Goal: Task Accomplishment & Management: Manage account settings

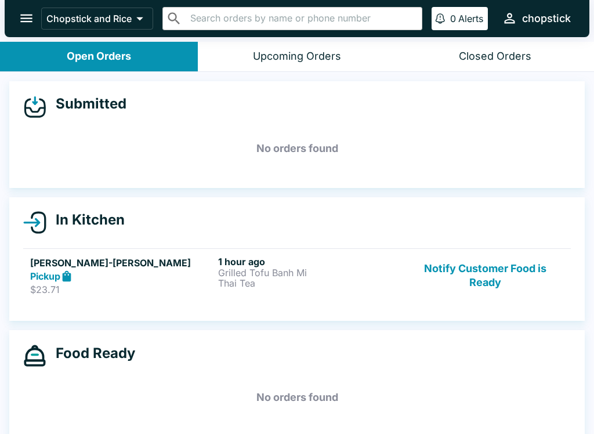
click at [197, 281] on div "Pickup" at bounding box center [121, 276] width 183 height 13
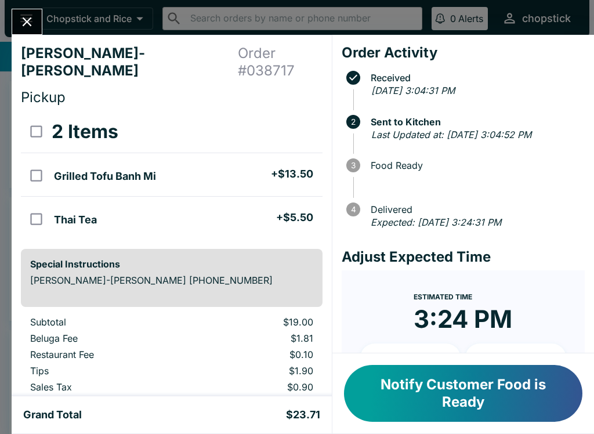
click at [31, 17] on icon "Close" at bounding box center [27, 21] width 9 height 9
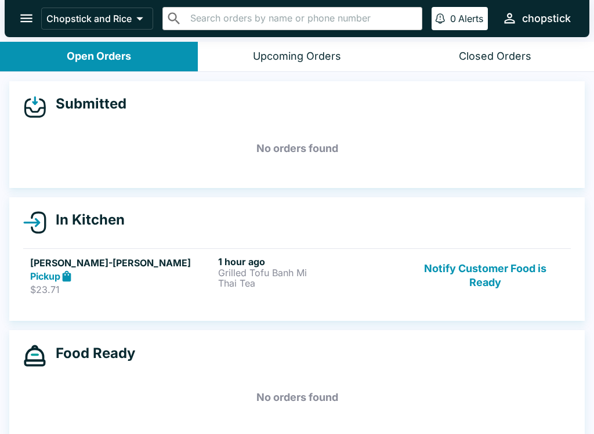
click at [466, 281] on button "Notify Customer Food is Ready" at bounding box center [485, 276] width 157 height 40
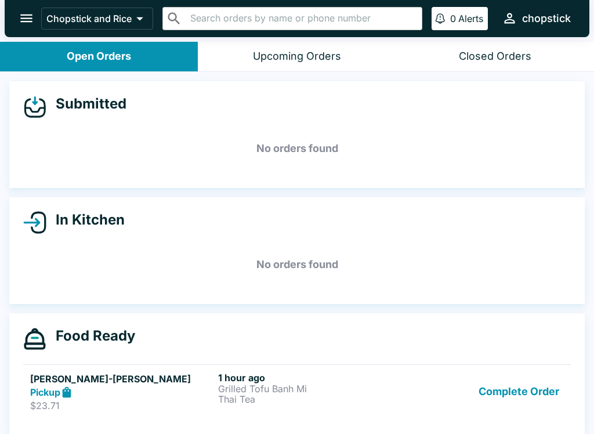
scroll to position [9, 0]
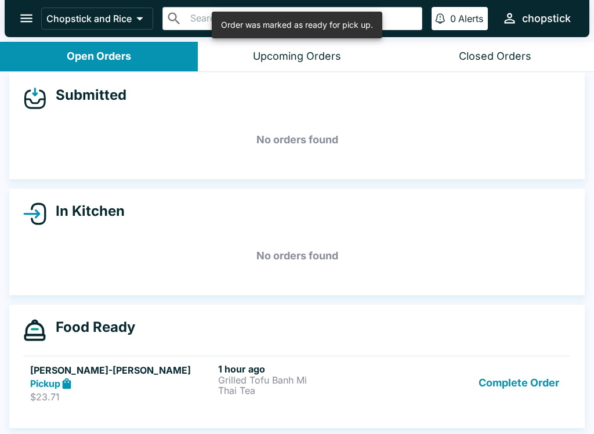
click at [486, 382] on button "Complete Order" at bounding box center [519, 383] width 90 height 40
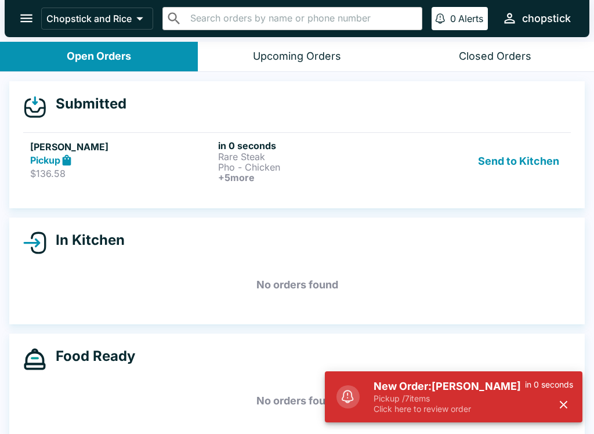
click at [534, 169] on button "Send to Kitchen" at bounding box center [518, 161] width 90 height 43
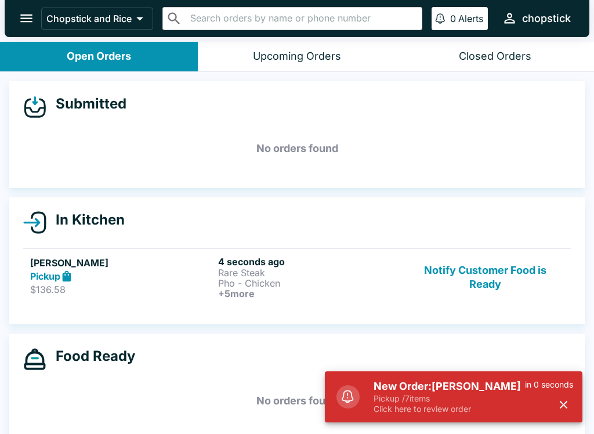
click at [327, 319] on div "In Kitchen [PERSON_NAME] Pickup $136.58 4 seconds ago Rare Steak Pho - Chicken …" at bounding box center [296, 260] width 575 height 127
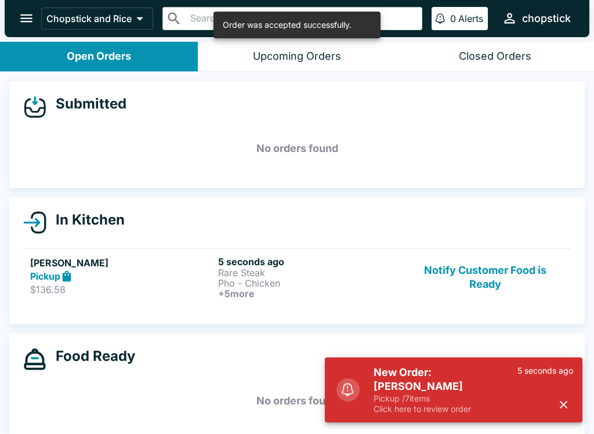
click at [471, 394] on p "Pickup / 7 items" at bounding box center [445, 398] width 144 height 10
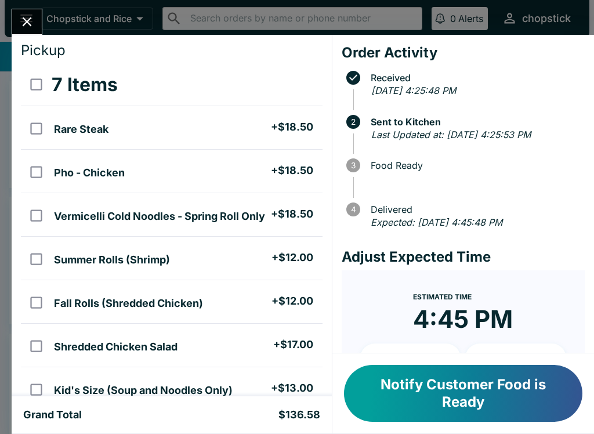
scroll to position [30, 0]
click at [37, 29] on button "Close" at bounding box center [27, 21] width 30 height 25
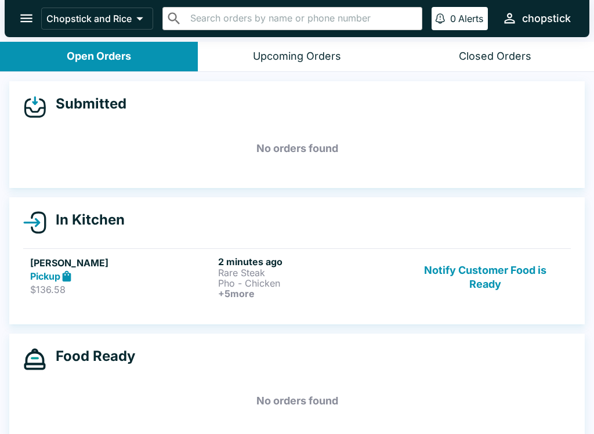
click at [483, 270] on button "Notify Customer Food is Ready" at bounding box center [485, 277] width 157 height 43
